Goal: Navigation & Orientation: Find specific page/section

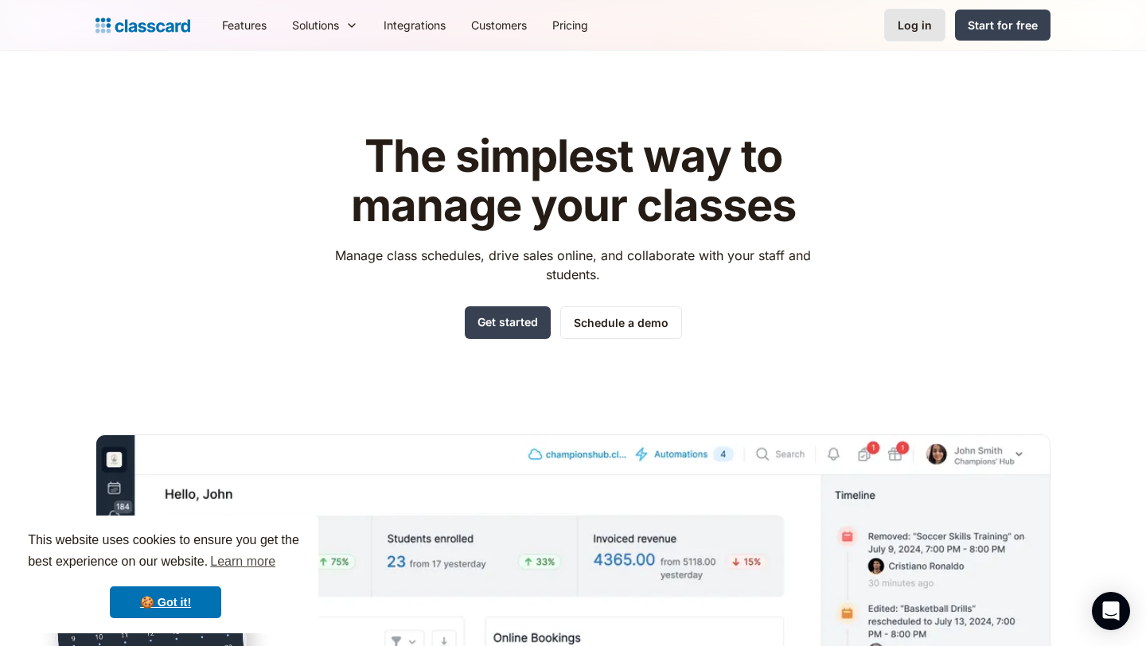
click at [930, 24] on div "Log in" at bounding box center [915, 25] width 34 height 17
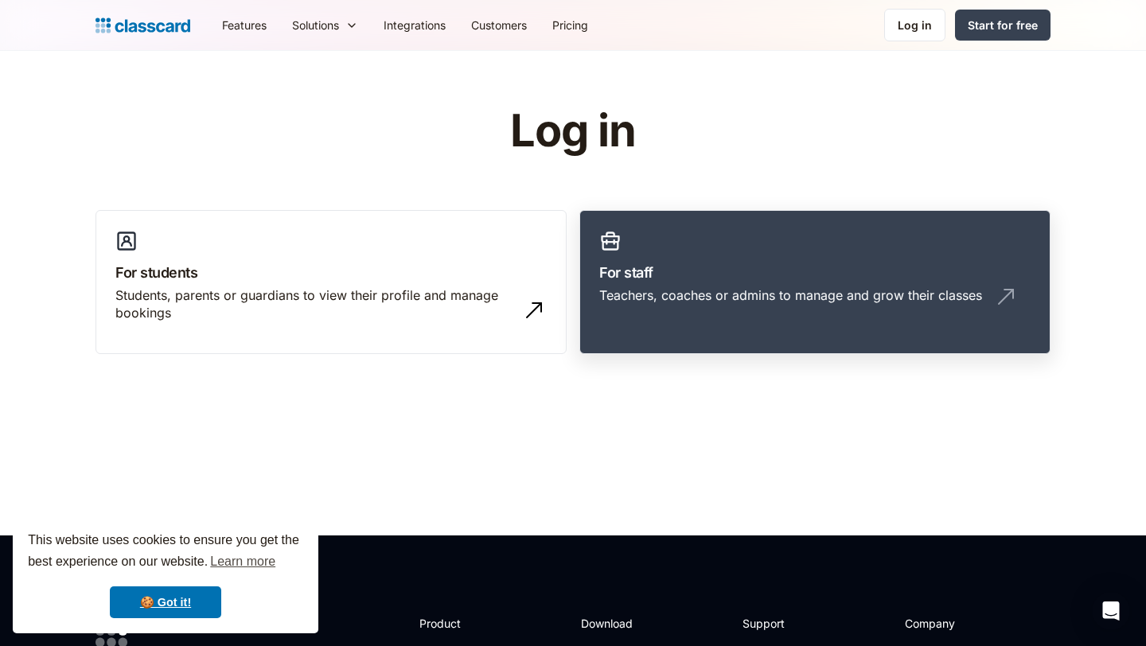
click at [904, 280] on h3 "For staff" at bounding box center [814, 272] width 431 height 21
